Goal: Task Accomplishment & Management: Complete application form

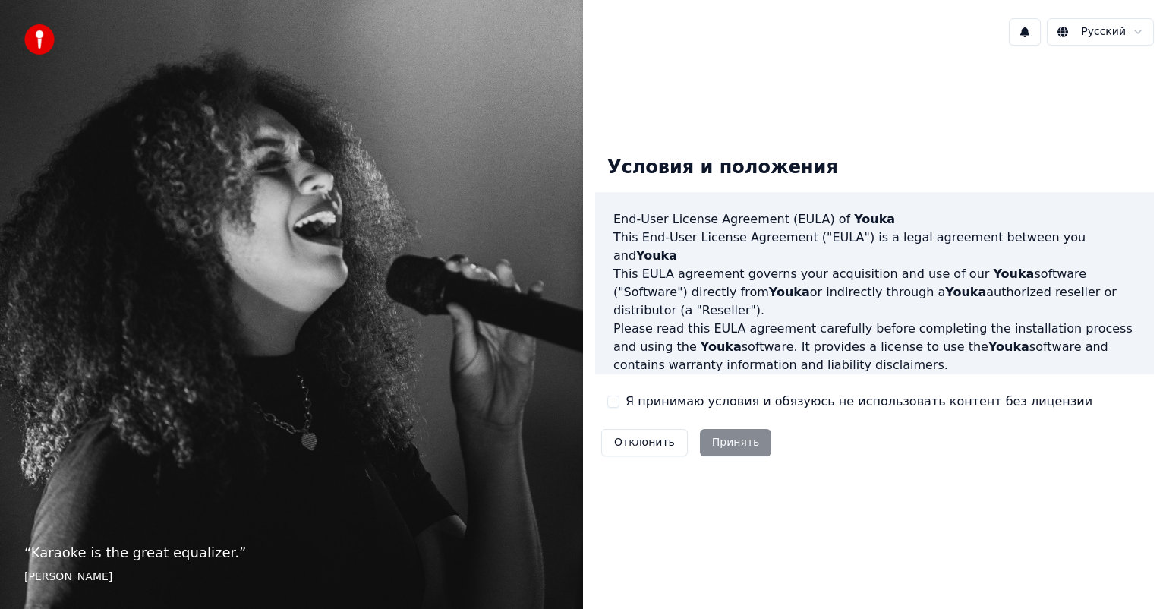
click at [642, 405] on label "Я принимаю условия и обязуюсь не использовать контент без лицензии" at bounding box center [858, 401] width 467 height 18
click at [619, 405] on button "Я принимаю условия и обязуюсь не использовать контент без лицензии" at bounding box center [613, 401] width 12 height 12
click at [713, 452] on button "Принять" at bounding box center [736, 442] width 72 height 27
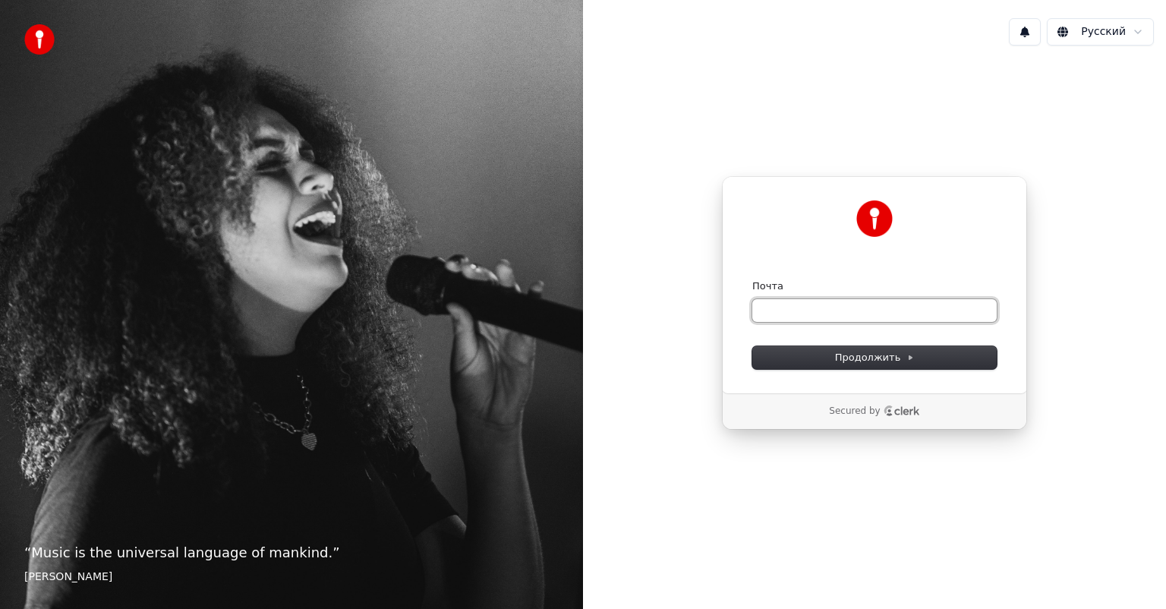
click at [853, 313] on input "Почта" at bounding box center [874, 310] width 244 height 23
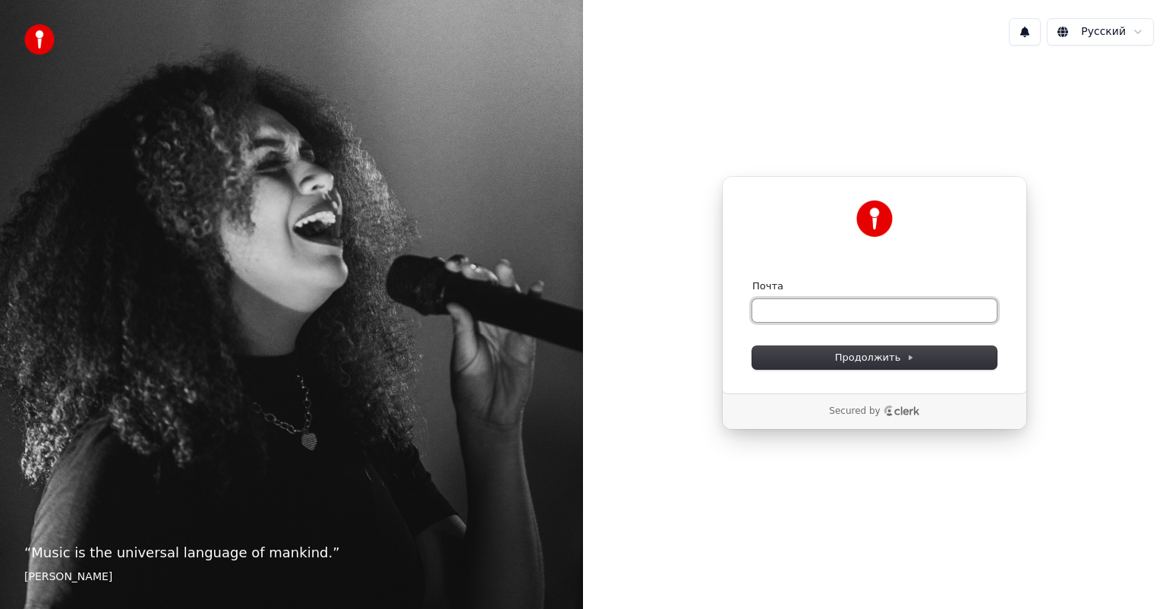
click at [836, 308] on input "Почта" at bounding box center [874, 310] width 244 height 23
click at [752, 279] on button "submit" at bounding box center [752, 279] width 0 height 0
type input "**********"
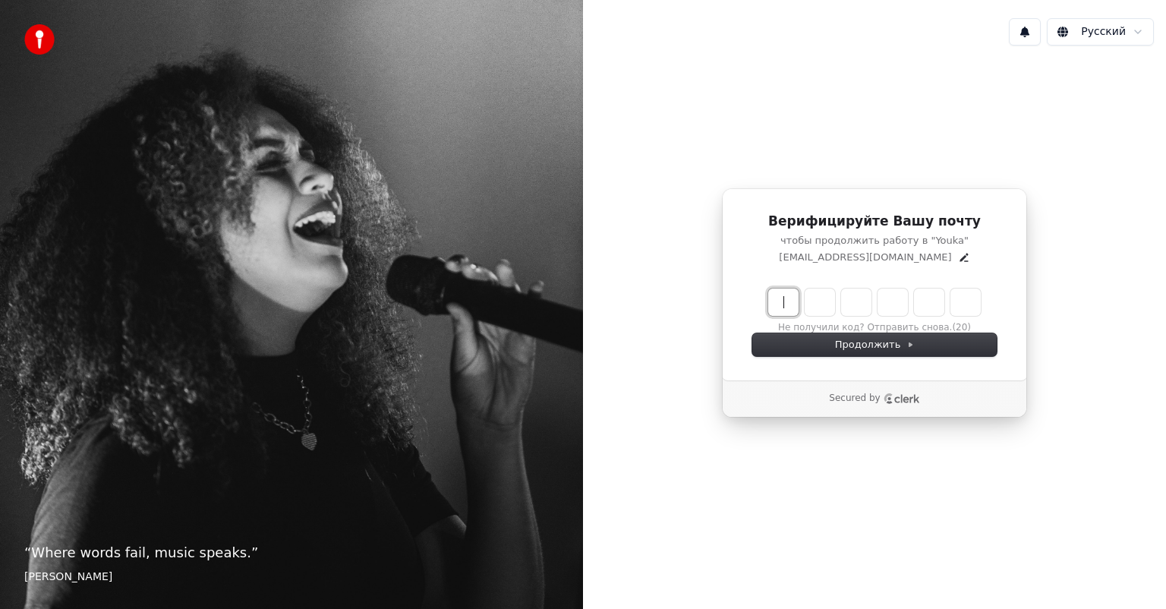
click at [783, 302] on input "Enter verification code" at bounding box center [889, 301] width 243 height 27
type input "******"
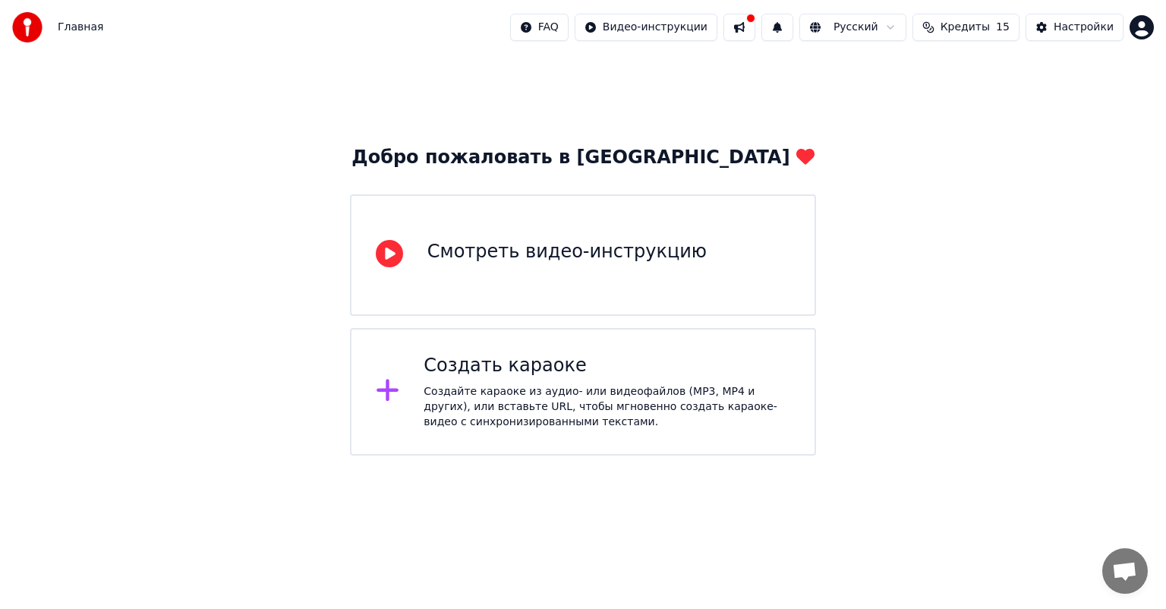
click at [609, 235] on div "Смотреть видео-инструкцию" at bounding box center [583, 254] width 466 height 121
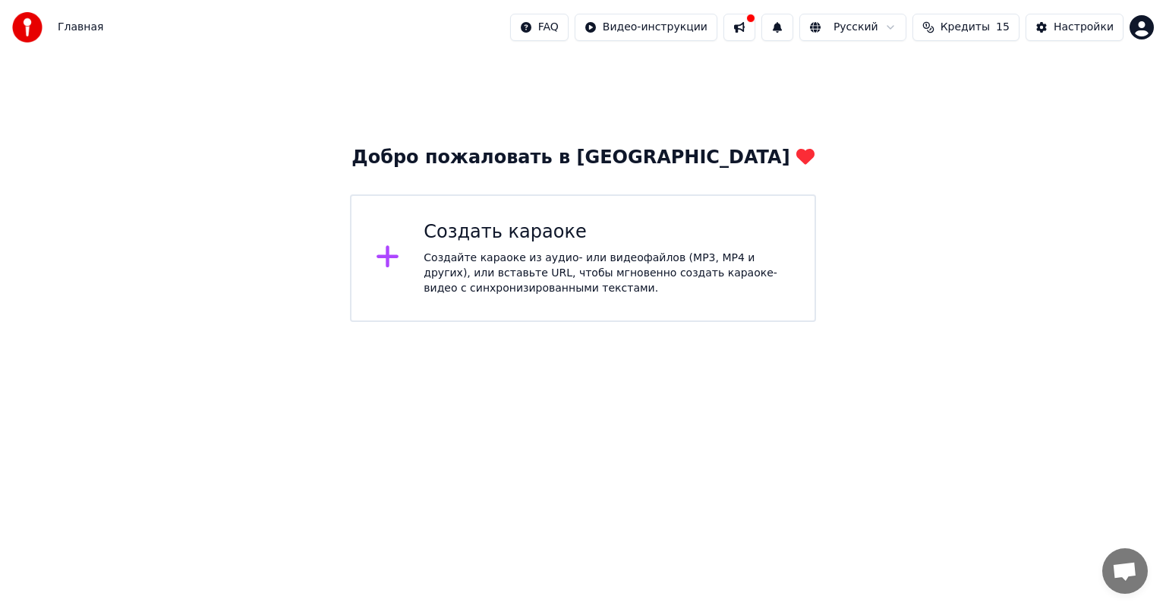
click at [525, 287] on div "Создайте караоке из аудио- или видеофайлов (MP3, MP4 и других), или вставьте UR…" at bounding box center [607, 273] width 367 height 46
